Goal: Transaction & Acquisition: Purchase product/service

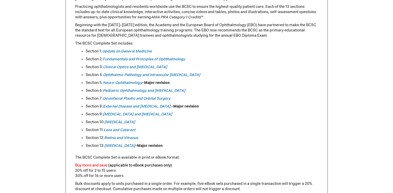
scroll to position [261, 0]
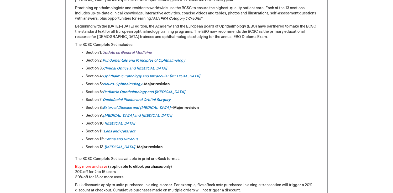
click at [134, 52] on link "Update on General Medicine" at bounding box center [127, 52] width 50 height 4
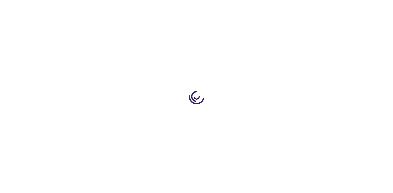
type input "0"
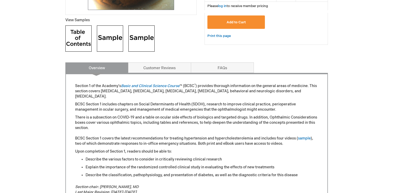
scroll to position [194, 0]
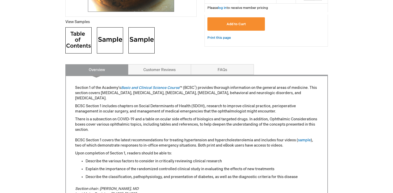
click at [116, 48] on img at bounding box center [110, 40] width 26 height 26
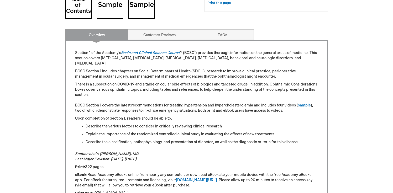
scroll to position [226, 0]
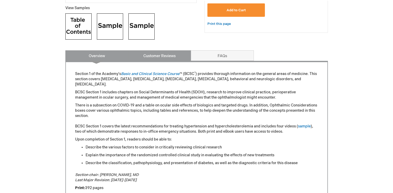
scroll to position [205, 0]
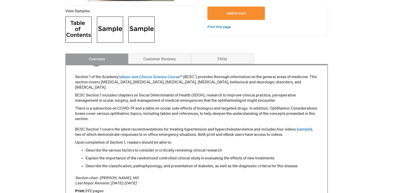
click at [74, 31] on img at bounding box center [78, 30] width 26 height 26
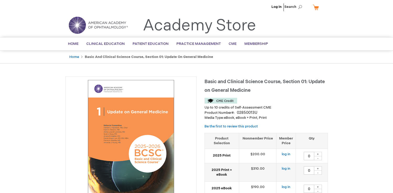
scroll to position [24, 0]
